Goal: Task Accomplishment & Management: Manage account settings

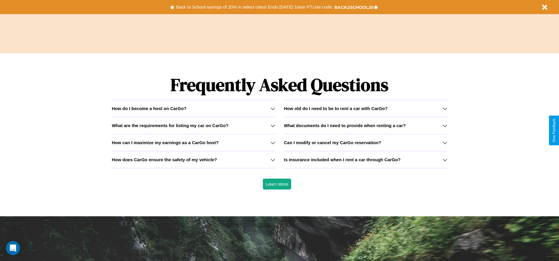
scroll to position [845, 0]
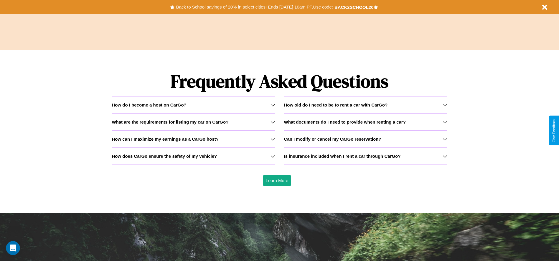
click at [273, 105] on icon at bounding box center [272, 105] width 5 height 5
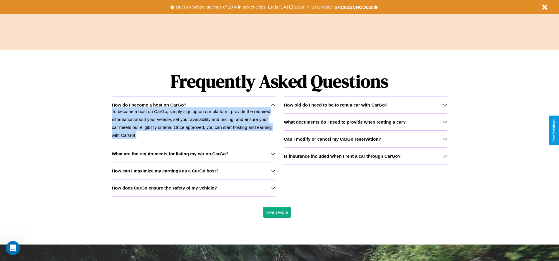
click at [193, 121] on p "To become a host on CarGo, simply sign up on our platform, provide the required…" at bounding box center [193, 124] width 163 height 32
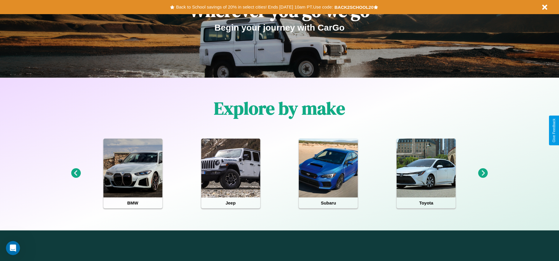
scroll to position [0, 0]
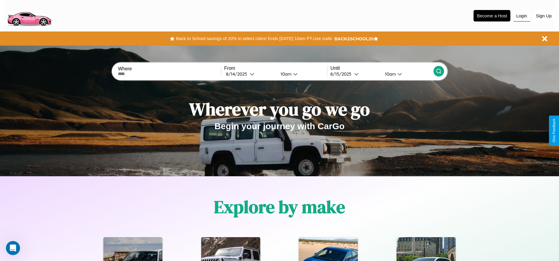
click at [522, 16] on button "Login" at bounding box center [521, 15] width 17 height 11
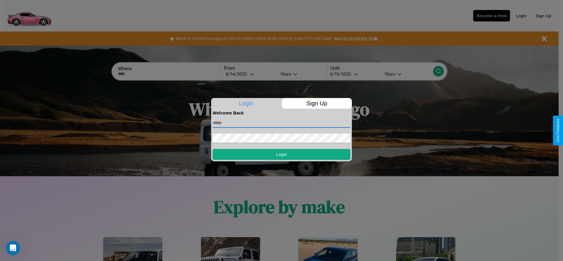
click at [282, 123] on input "text" at bounding box center [282, 122] width 138 height 9
type input "**********"
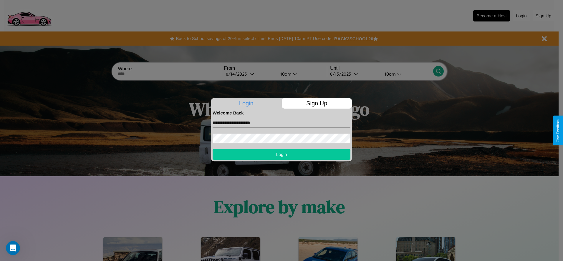
click at [282, 154] on button "Login" at bounding box center [282, 154] width 138 height 11
